Goal: Transaction & Acquisition: Purchase product/service

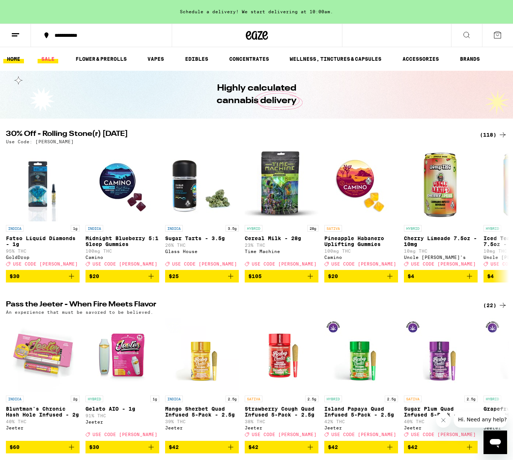
click at [52, 60] on link "SALE" at bounding box center [48, 59] width 21 height 9
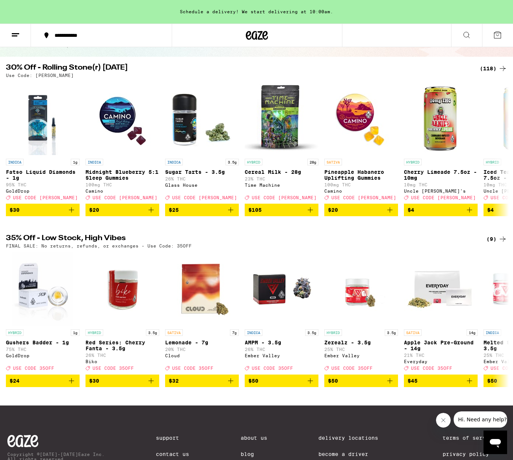
scroll to position [62, 0]
click at [13, 36] on line at bounding box center [15, 36] width 6 height 0
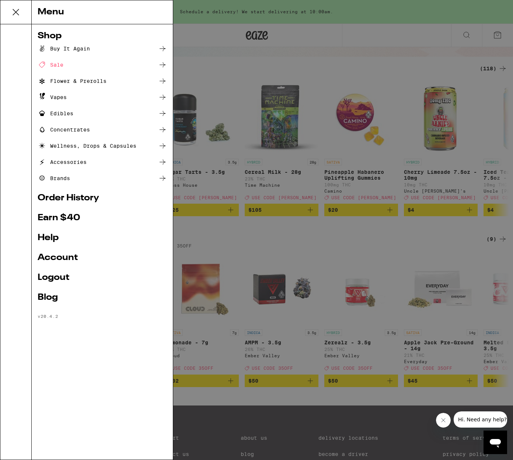
click at [160, 63] on icon at bounding box center [162, 64] width 9 height 9
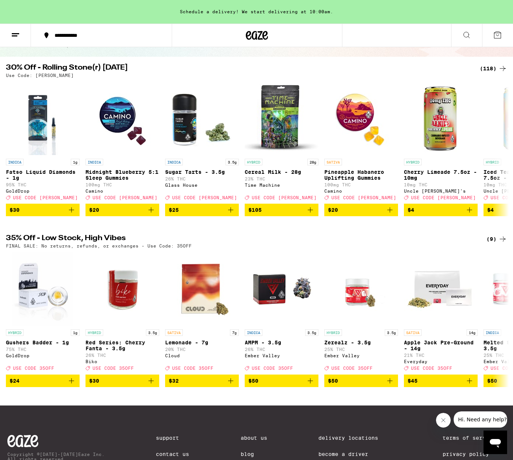
scroll to position [0, 0]
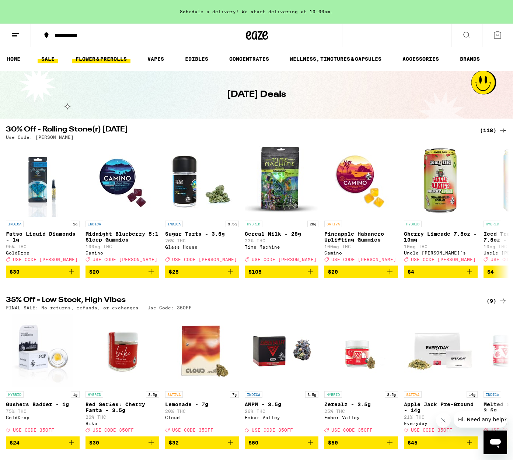
click at [102, 60] on link "FLOWER & PREROLLS" at bounding box center [101, 59] width 59 height 9
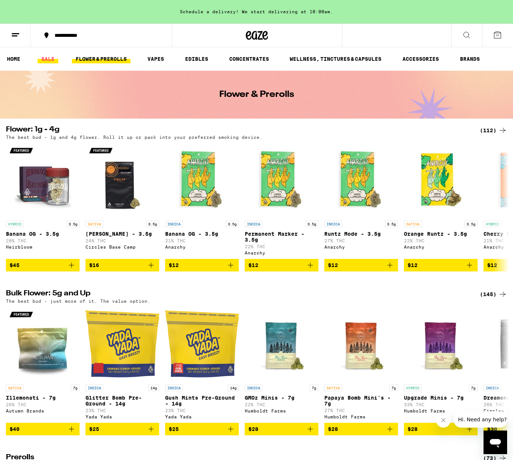
click at [48, 57] on link "SALE" at bounding box center [48, 59] width 21 height 9
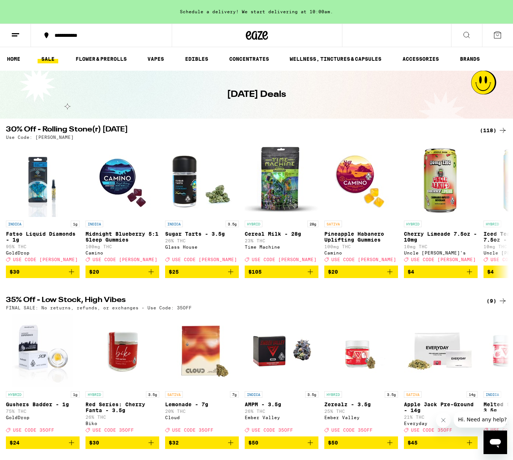
click at [486, 129] on div "(118)" at bounding box center [493, 130] width 27 height 9
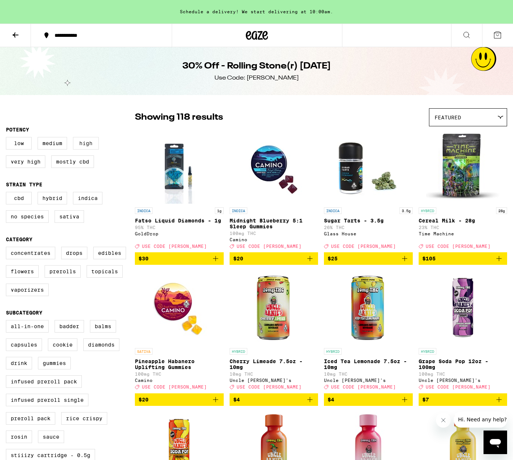
click at [77, 149] on label "High" at bounding box center [86, 143] width 26 height 13
click at [8, 139] on input "High" at bounding box center [7, 138] width 0 height 0
checkbox input "true"
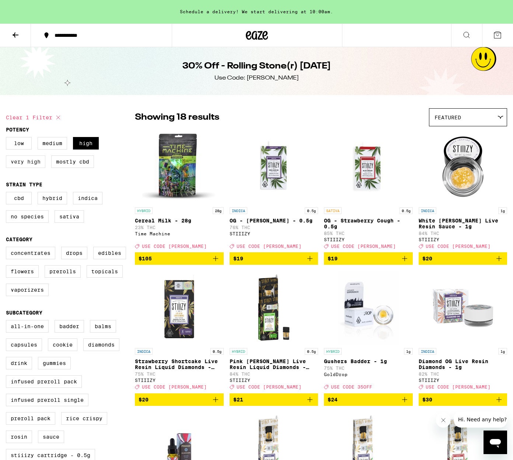
click at [39, 165] on label "Very High" at bounding box center [25, 161] width 39 height 13
click at [8, 139] on input "Very High" at bounding box center [7, 138] width 0 height 0
checkbox input "true"
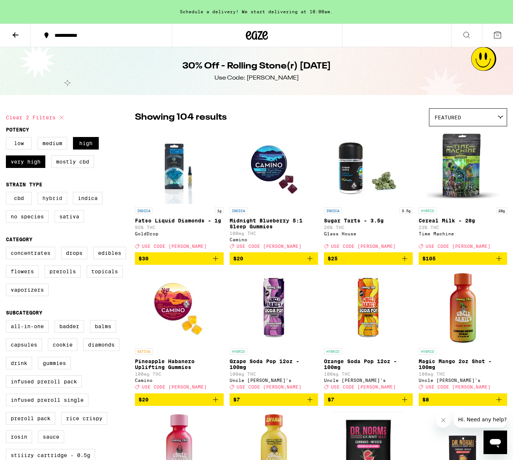
click at [62, 204] on label "Hybrid" at bounding box center [52, 198] width 29 height 13
click at [8, 193] on input "Hybrid" at bounding box center [7, 193] width 0 height 0
checkbox input "true"
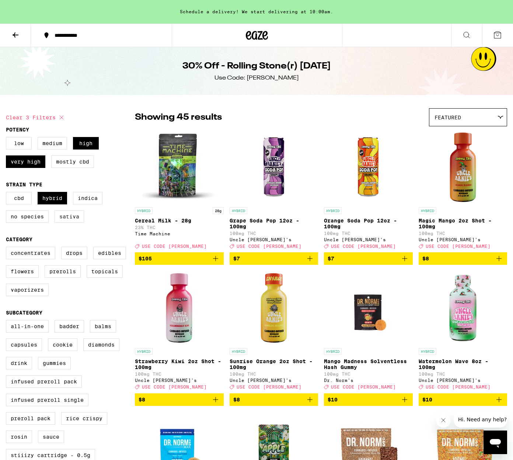
click at [68, 219] on label "Sativa" at bounding box center [69, 216] width 29 height 13
click at [8, 193] on input "Sativa" at bounding box center [7, 193] width 0 height 0
checkbox input "true"
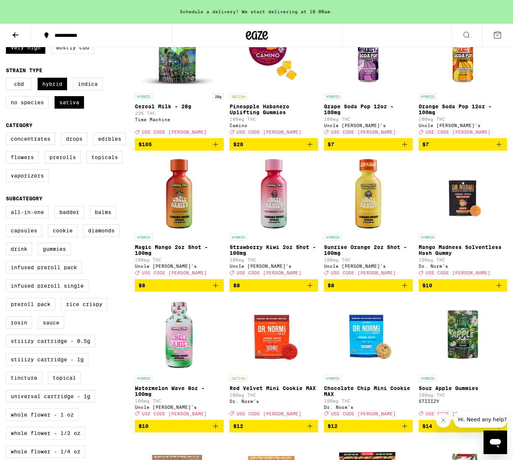
scroll to position [133, 0]
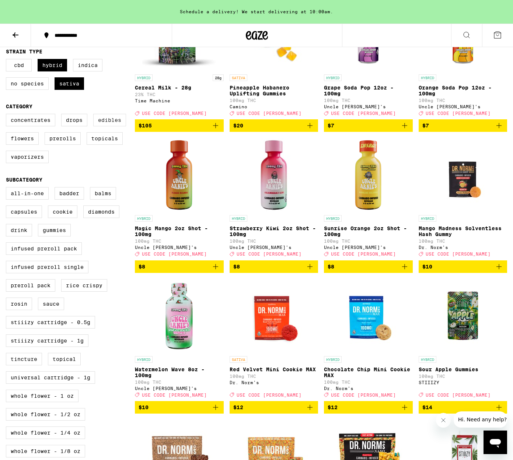
click at [106, 126] on label "Edibles" at bounding box center [109, 120] width 33 height 13
click at [8, 115] on input "Edibles" at bounding box center [7, 115] width 0 height 0
checkbox input "true"
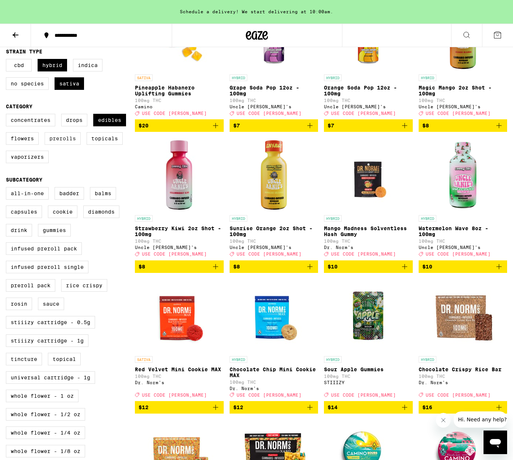
click at [54, 144] on label "Prerolls" at bounding box center [63, 138] width 36 height 13
click at [8, 115] on input "Prerolls" at bounding box center [7, 115] width 0 height 0
checkbox input "true"
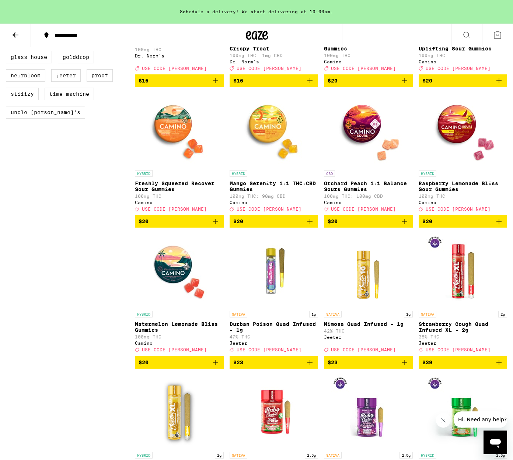
scroll to position [602, 0]
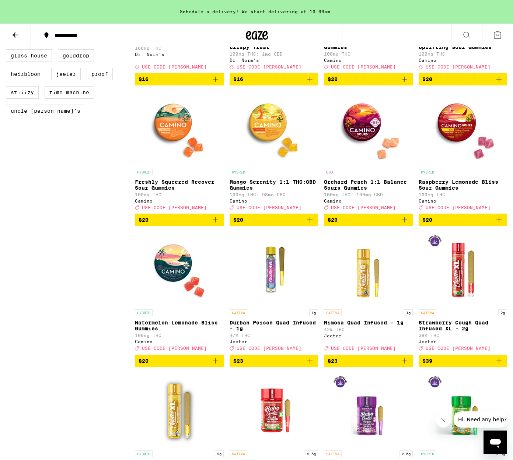
click at [311, 366] on icon "Add to bag" at bounding box center [309, 361] width 9 height 9
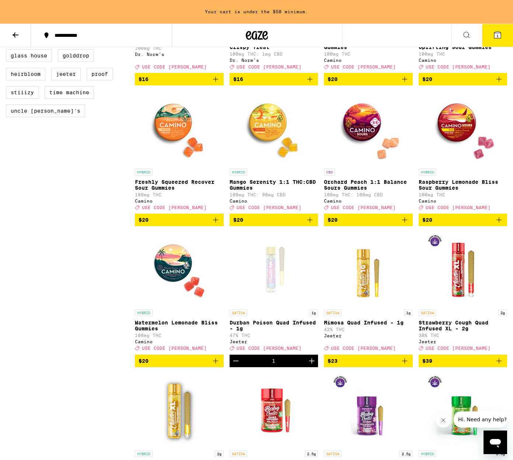
click at [407, 366] on icon "Add to bag" at bounding box center [404, 361] width 9 height 9
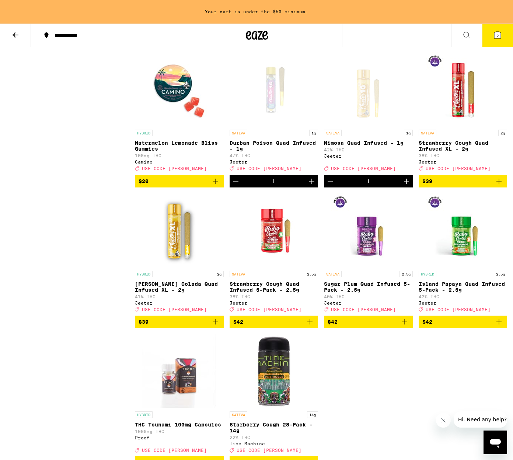
scroll to position [783, 0]
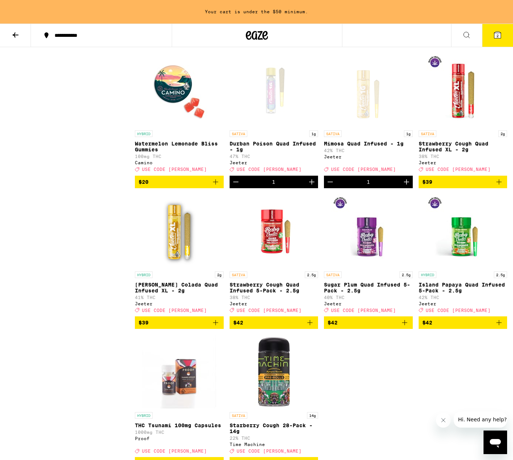
click at [327, 186] on icon "Decrement" at bounding box center [330, 182] width 9 height 9
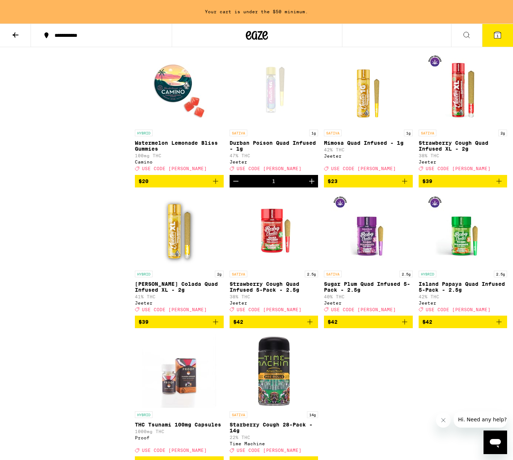
scroll to position [781, 0]
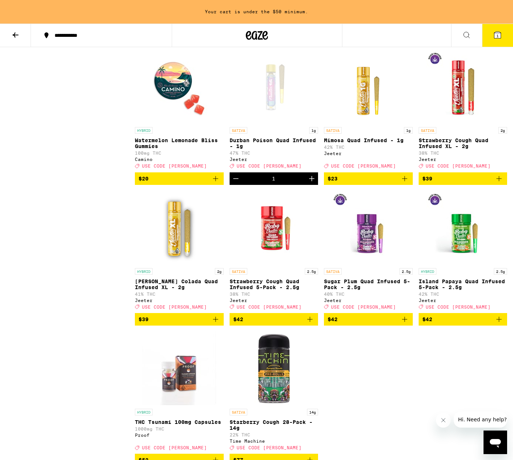
click at [309, 324] on icon "Add to bag" at bounding box center [309, 319] width 9 height 9
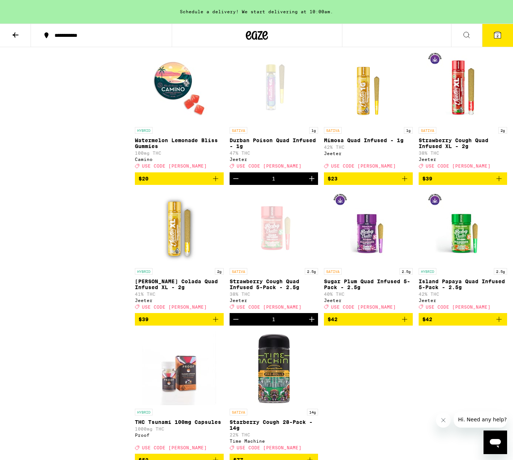
scroll to position [784, 0]
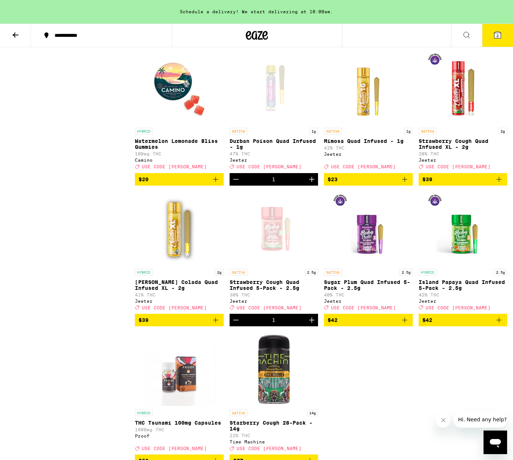
click at [403, 325] on icon "Add to bag" at bounding box center [404, 320] width 9 height 9
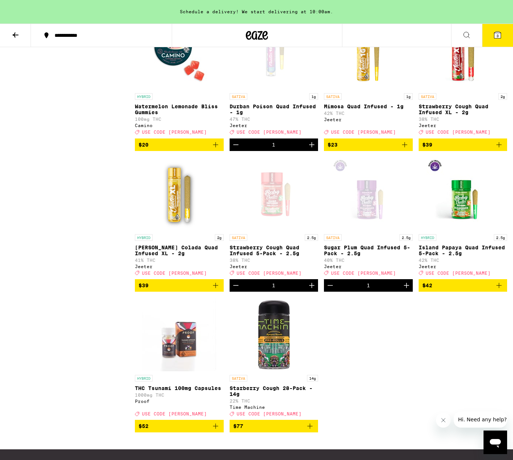
scroll to position [818, 0]
click at [502, 292] on button "$42" at bounding box center [463, 285] width 89 height 13
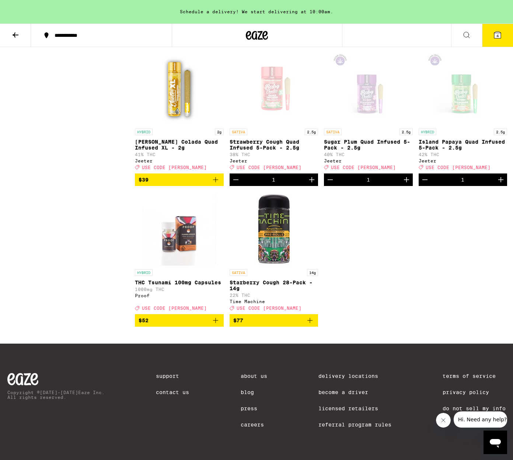
scroll to position [967, 0]
click at [495, 35] on icon at bounding box center [497, 35] width 7 height 7
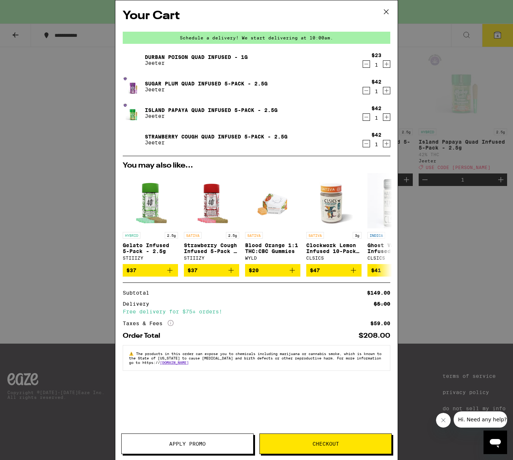
click at [387, 13] on icon at bounding box center [386, 11] width 11 height 11
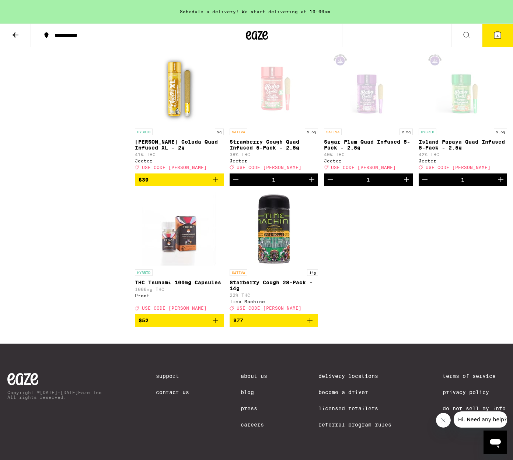
click at [16, 34] on icon at bounding box center [15, 35] width 9 height 9
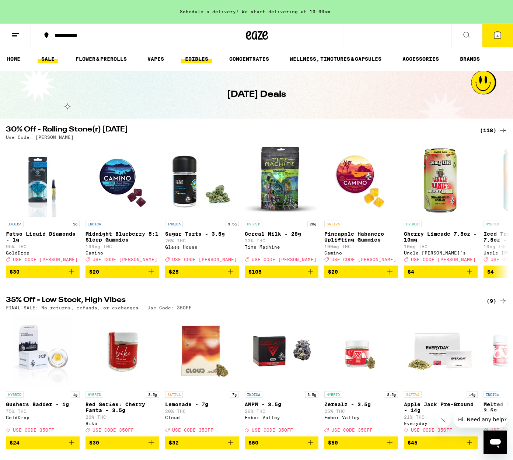
click at [203, 60] on link "EDIBLES" at bounding box center [196, 59] width 31 height 9
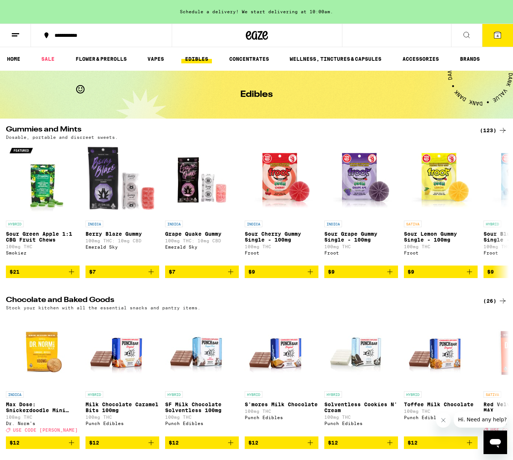
click at [492, 131] on div "(123)" at bounding box center [493, 130] width 27 height 9
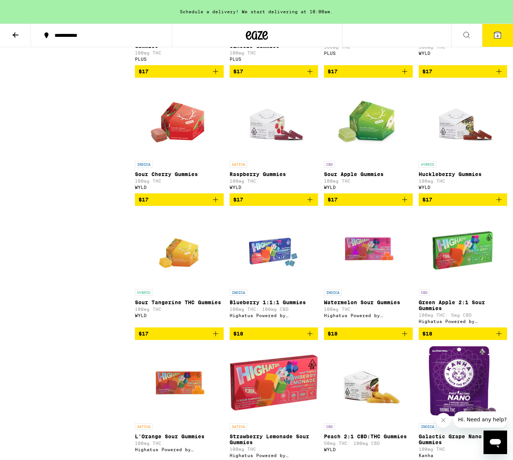
scroll to position [1589, 0]
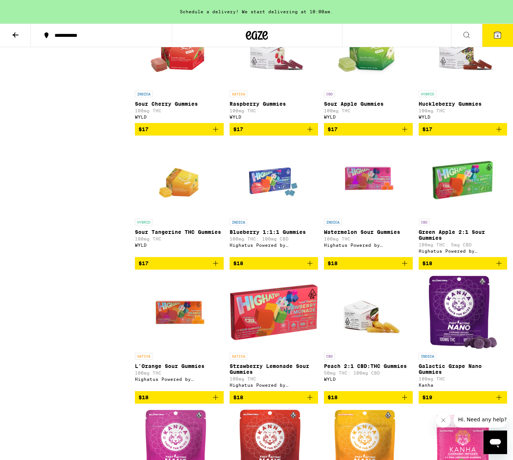
click at [242, 132] on span "$17" at bounding box center [238, 129] width 10 height 6
click at [427, 134] on span "$17" at bounding box center [462, 129] width 81 height 9
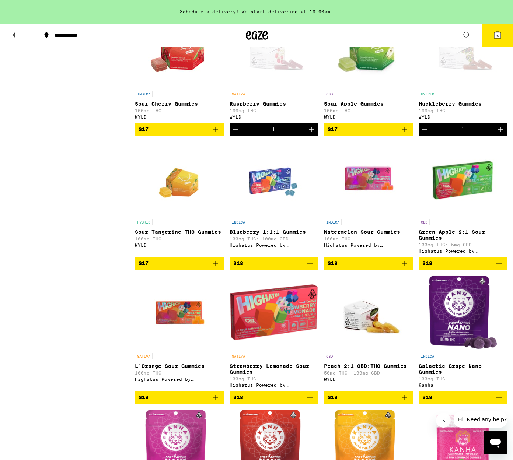
click at [172, 268] on span "$17" at bounding box center [179, 263] width 81 height 9
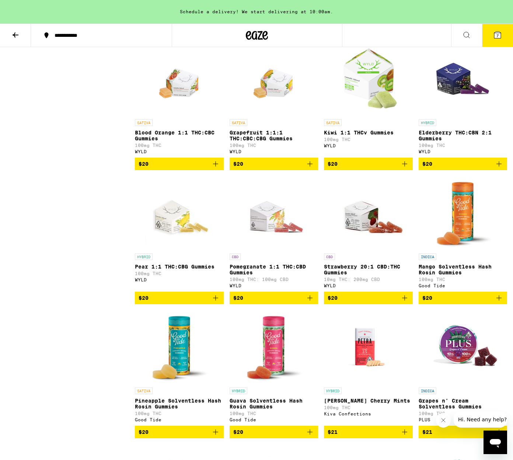
scroll to position [2985, 0]
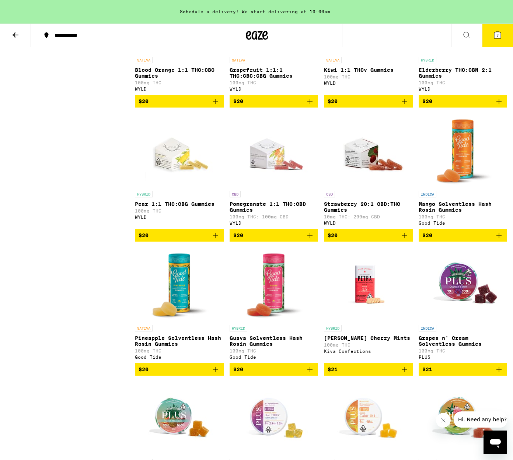
click at [174, 240] on span "$20" at bounding box center [179, 235] width 81 height 9
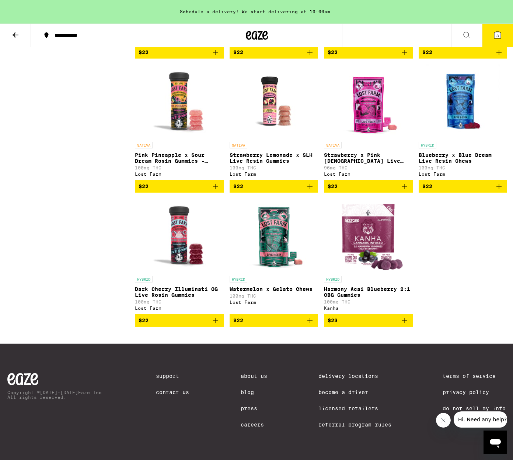
scroll to position [4098, 0]
click at [495, 36] on icon at bounding box center [497, 35] width 7 height 7
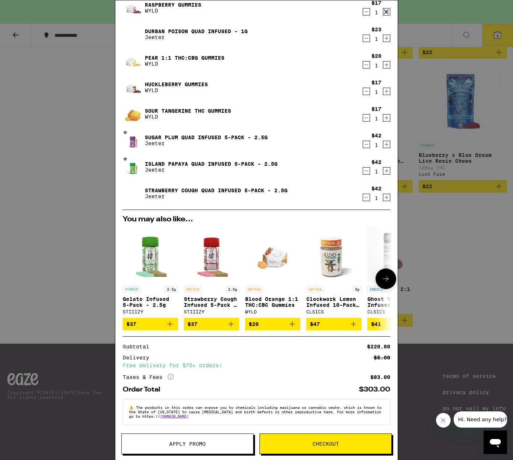
scroll to position [57, 0]
click at [381, 269] on button at bounding box center [385, 279] width 21 height 21
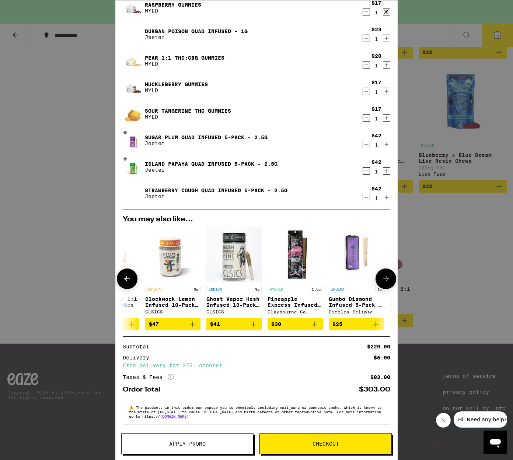
scroll to position [0, 187]
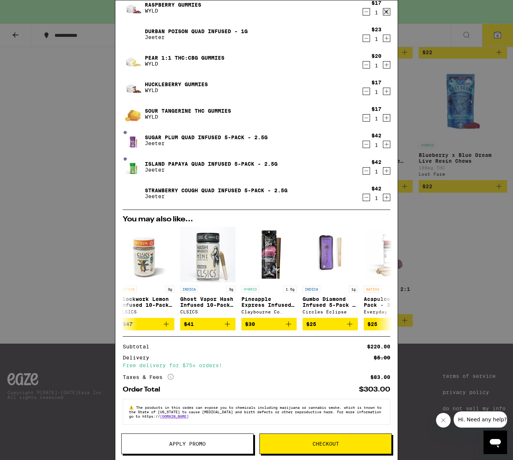
click at [188, 445] on span "Apply Promo" at bounding box center [187, 443] width 36 height 5
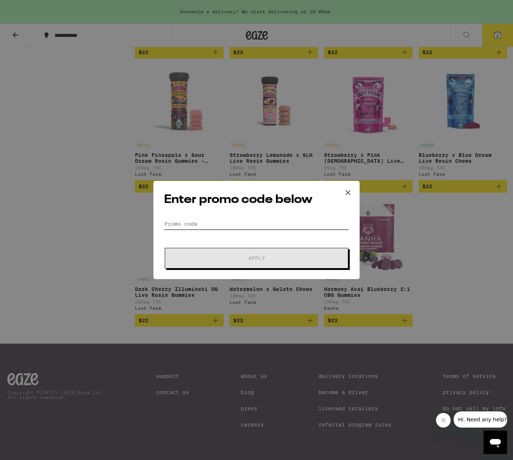
click at [193, 221] on input "Promo Code" at bounding box center [256, 223] width 185 height 11
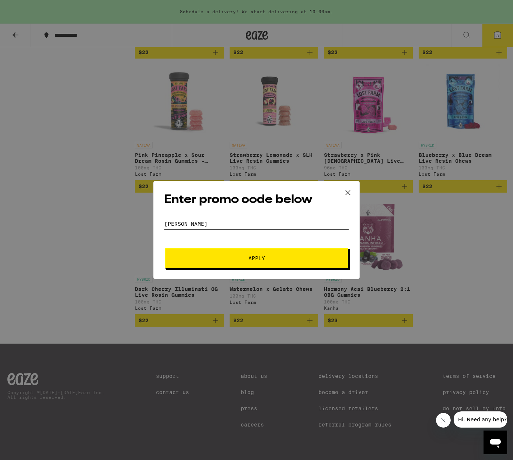
type input "[PERSON_NAME]"
click at [192, 260] on span "Apply" at bounding box center [256, 258] width 133 height 5
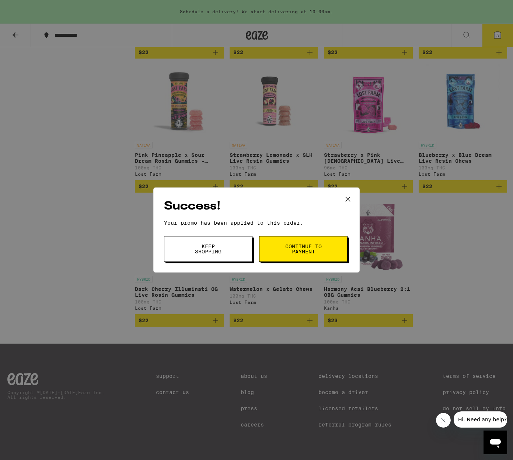
click at [234, 256] on button "Keep Shopping" at bounding box center [208, 249] width 88 height 26
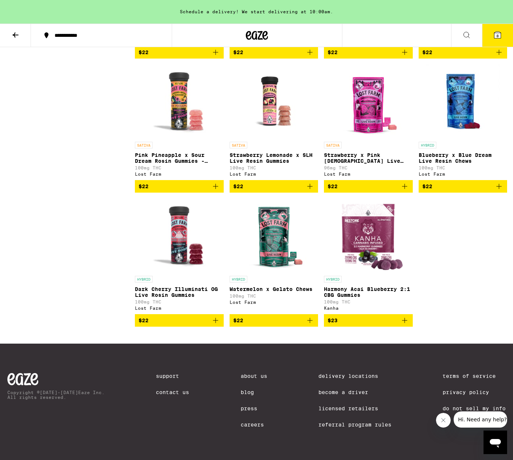
click at [500, 34] on icon at bounding box center [497, 35] width 7 height 7
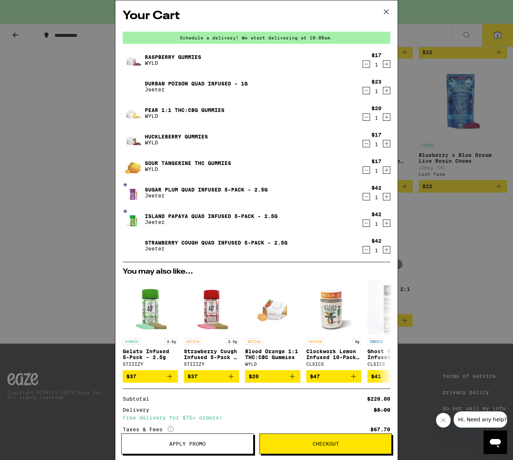
click at [215, 442] on span "Apply Promo" at bounding box center [188, 443] width 132 height 5
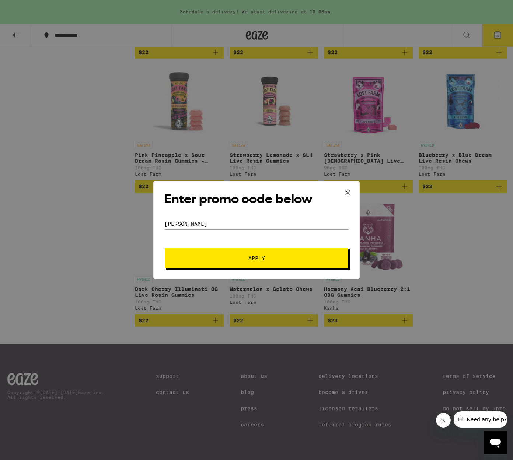
click at [228, 244] on form "Promo Code [PERSON_NAME] Apply" at bounding box center [256, 243] width 185 height 50
click at [227, 264] on button "Apply" at bounding box center [256, 258] width 183 height 21
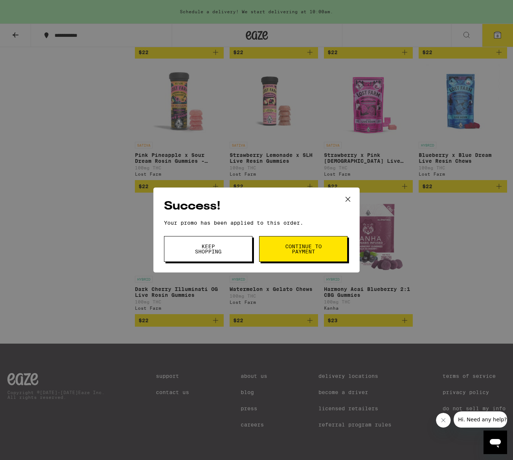
click at [227, 252] on button "Keep Shopping" at bounding box center [208, 249] width 88 height 26
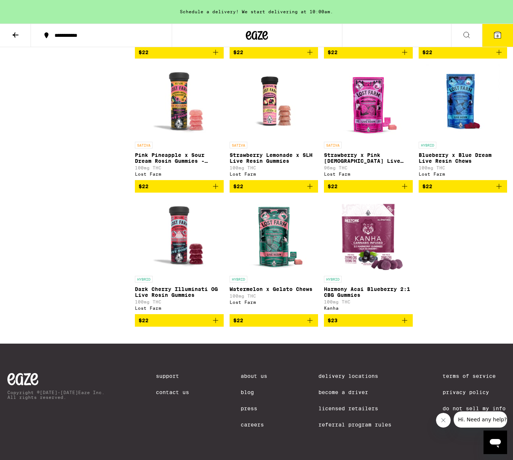
click at [494, 39] on icon at bounding box center [497, 35] width 9 height 9
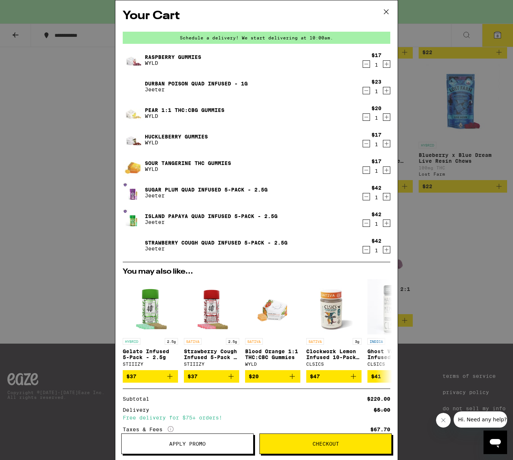
click at [364, 94] on icon "Decrement" at bounding box center [366, 90] width 7 height 9
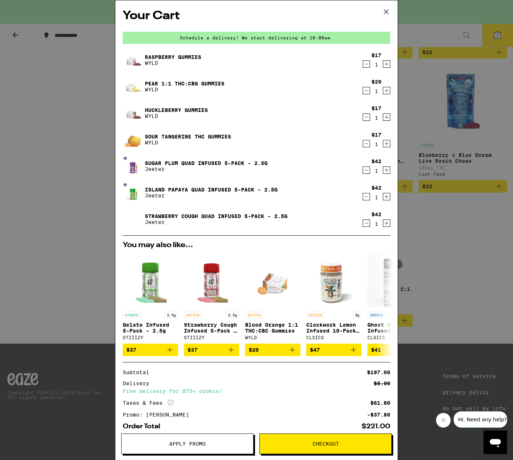
click at [366, 91] on icon "Decrement" at bounding box center [366, 90] width 7 height 9
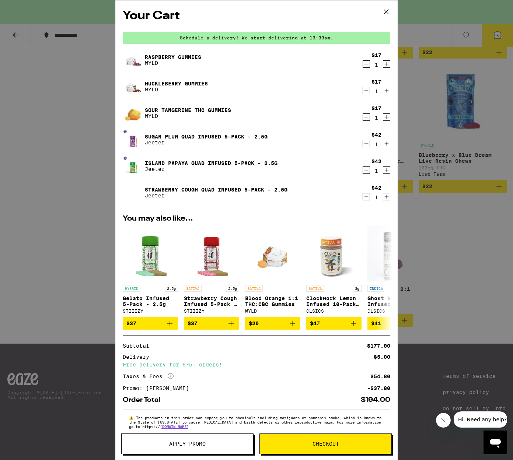
click at [365, 116] on icon "Decrement" at bounding box center [366, 117] width 7 height 9
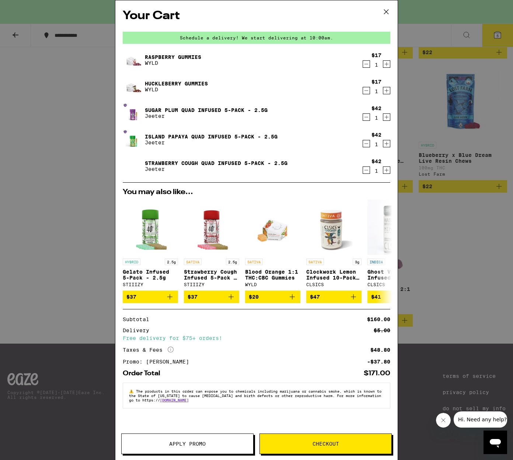
click at [366, 64] on icon "Decrement" at bounding box center [366, 64] width 7 height 9
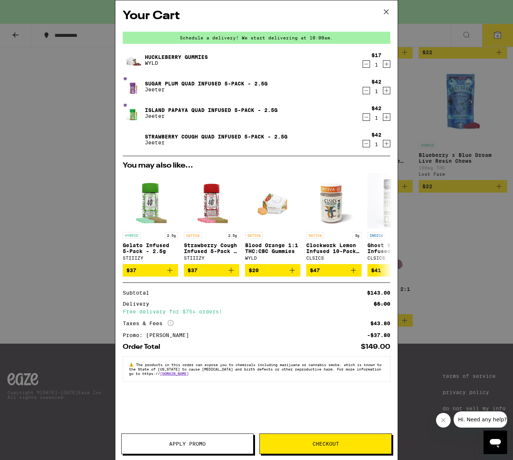
click at [389, 66] on icon "Increment" at bounding box center [386, 64] width 7 height 9
click at [365, 117] on icon "Decrement" at bounding box center [366, 117] width 4 height 0
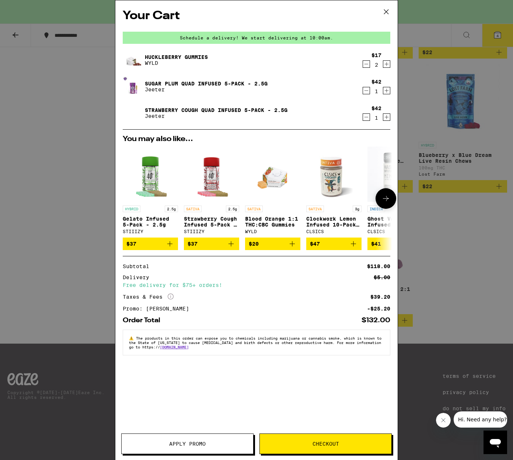
drag, startPoint x: 167, startPoint y: 249, endPoint x: 330, endPoint y: 212, distance: 167.9
click at [328, 213] on div "HYBRID 2.5g Gelato Infused 5-Pack - 2.5g STIIIZY $37 SATIVA 2.5g Strawberry Cou…" at bounding box center [256, 199] width 279 height 104
click at [384, 195] on button at bounding box center [385, 198] width 21 height 21
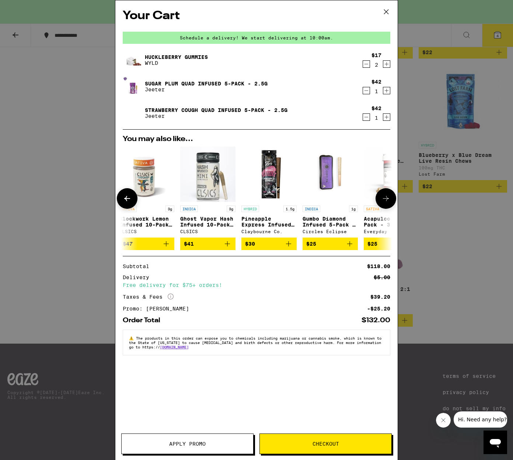
click at [220, 248] on span "$41" at bounding box center [208, 243] width 48 height 9
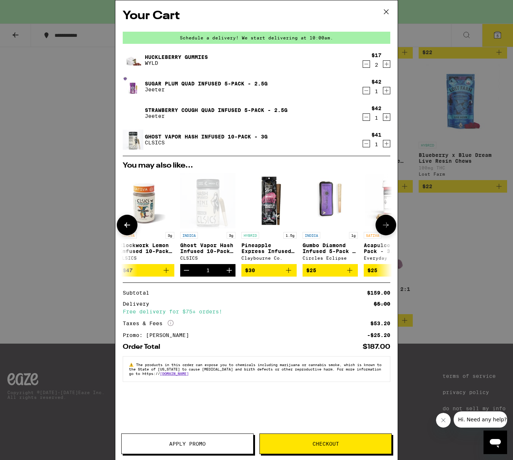
click at [206, 207] on div "Open page for Ghost Vapor Hash Infused 10-Pack - 3g from CLSICS" at bounding box center [207, 200] width 55 height 55
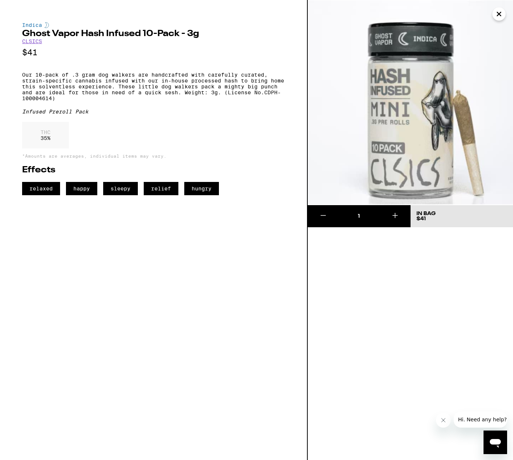
click at [499, 13] on icon "Close" at bounding box center [498, 13] width 9 height 11
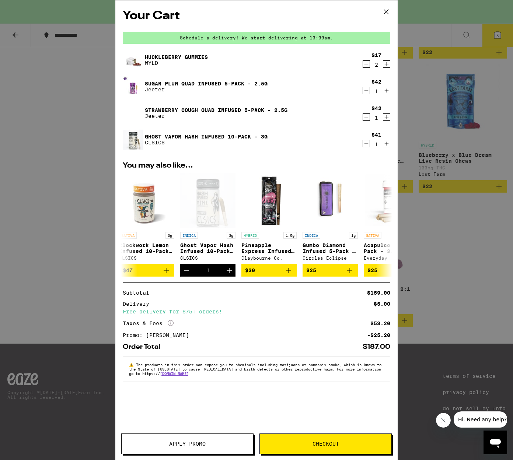
click at [370, 64] on button "Decrement" at bounding box center [366, 63] width 7 height 7
click at [369, 64] on icon "Decrement" at bounding box center [366, 64] width 7 height 9
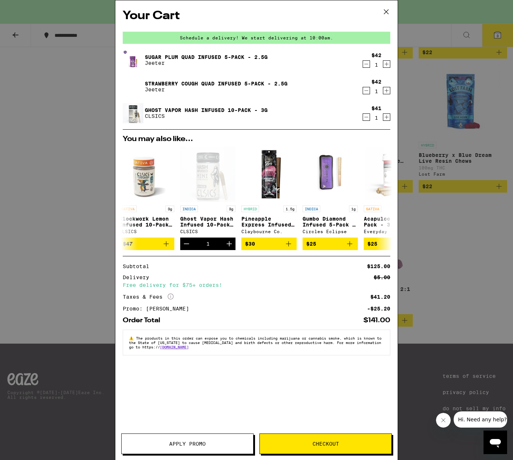
click at [331, 442] on span "Checkout" at bounding box center [325, 443] width 27 height 5
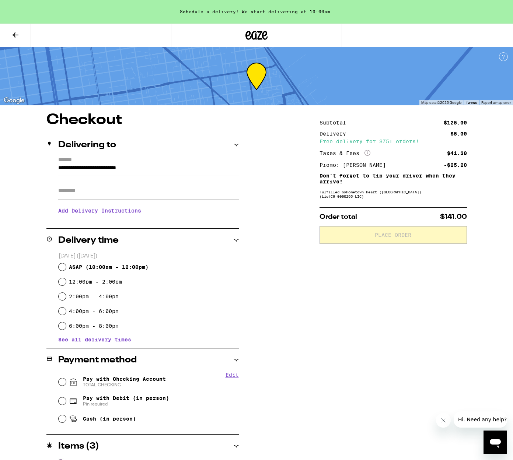
click at [61, 267] on input "ASAP ( 10:00am - 12:00pm )" at bounding box center [62, 266] width 7 height 7
radio input "true"
click at [63, 297] on input "2:00pm - 4:00pm" at bounding box center [62, 296] width 7 height 7
radio input "true"
click at [56, 384] on div "Edit Pay with Checking Account TOTAL CHECKING Pay with Debit (in person) Pin re…" at bounding box center [142, 399] width 192 height 55
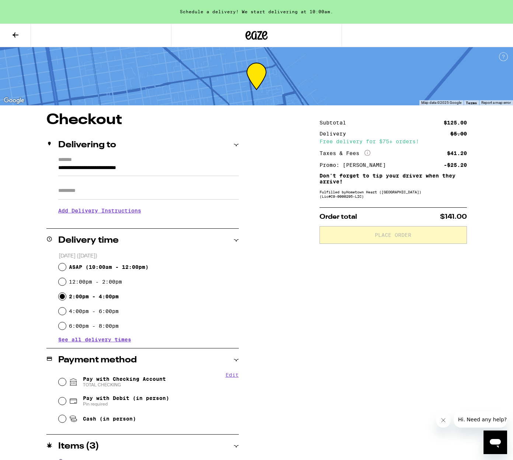
click at [65, 383] on input "Pay with Checking Account TOTAL CHECKING" at bounding box center [62, 381] width 7 height 7
radio input "true"
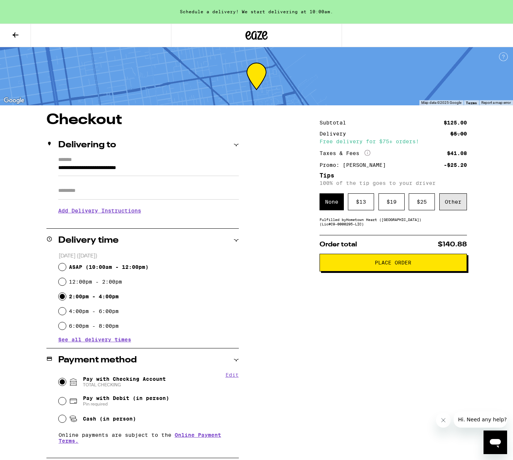
click at [456, 206] on div "Other" at bounding box center [453, 201] width 28 height 17
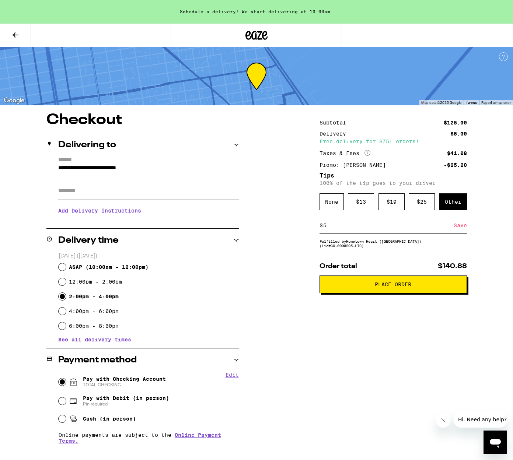
type input "5"
click at [464, 227] on div "Save" at bounding box center [460, 225] width 13 height 16
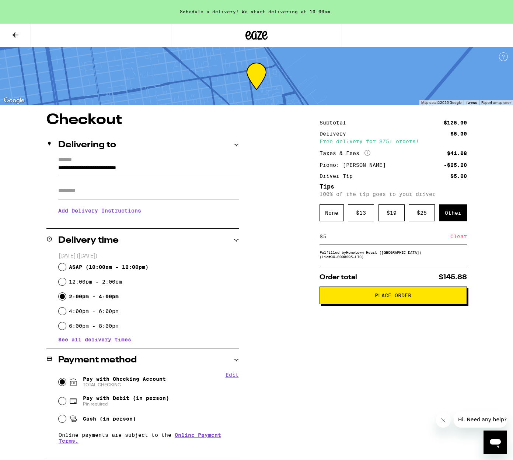
click at [67, 265] on div "ASAP ( 10:00am - 12:00pm )" at bounding box center [149, 267] width 180 height 15
click at [65, 266] on input "ASAP ( 10:00am - 12:00pm )" at bounding box center [62, 266] width 7 height 7
radio input "true"
click at [353, 304] on button "Place Order" at bounding box center [392, 296] width 147 height 18
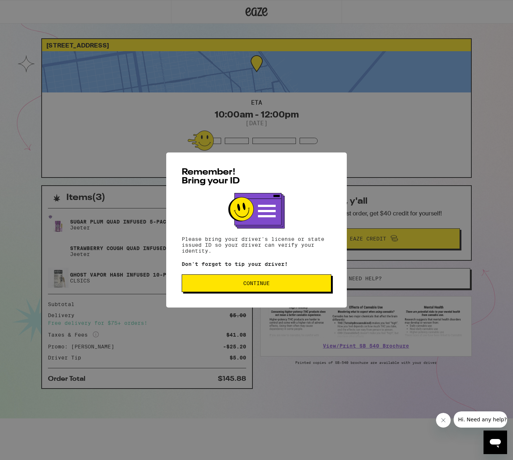
click at [300, 281] on button "Continue" at bounding box center [257, 283] width 150 height 18
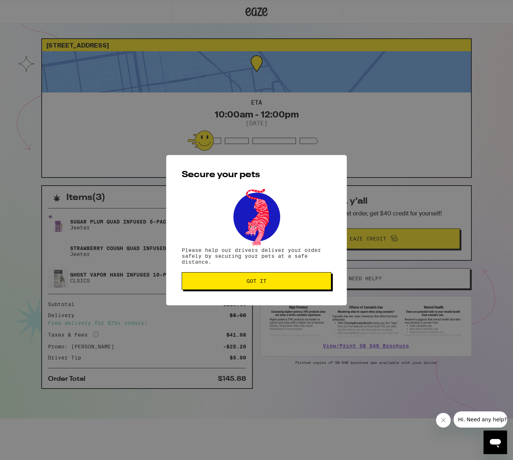
click at [264, 284] on span "Got it" at bounding box center [256, 281] width 20 height 5
